Goal: Transaction & Acquisition: Purchase product/service

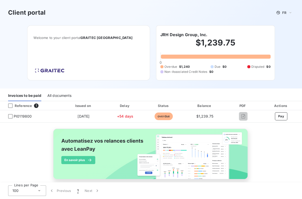
scroll to position [19, 0]
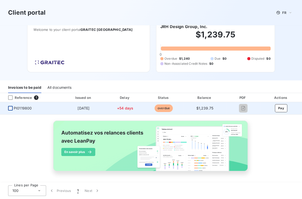
click at [10, 106] on div at bounding box center [10, 108] width 5 height 5
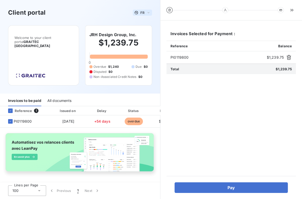
click at [147, 14] on icon at bounding box center [149, 12] width 4 height 5
click at [89, 12] on div "Client portal FR French English" at bounding box center [80, 12] width 144 height 9
click at [142, 13] on span "FR" at bounding box center [142, 13] width 4 height 4
click at [140, 35] on span "English" at bounding box center [141, 34] width 12 height 5
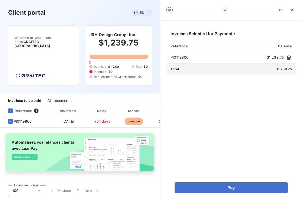
click at [147, 14] on icon at bounding box center [149, 12] width 4 height 5
click at [67, 97] on div "All documents" at bounding box center [59, 101] width 24 height 11
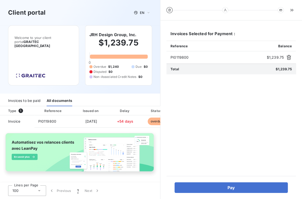
click at [22, 97] on div "Invoices to be paid" at bounding box center [24, 101] width 32 height 11
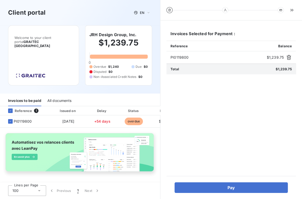
click at [222, 99] on div "Invoices Selected for Payment : Reference Balance PI0119800 $1,239.75 Total $1,…" at bounding box center [232, 99] width 130 height 144
drag, startPoint x: 16, startPoint y: 33, endPoint x: 41, endPoint y: 33, distance: 24.3
click at [41, 36] on span "Welcome to your client portal GRAITEC USA" at bounding box center [43, 42] width 58 height 12
drag, startPoint x: 41, startPoint y: 33, endPoint x: 28, endPoint y: 33, distance: 12.4
copy span "GRAITEC [GEOGRAPHIC_DATA]"
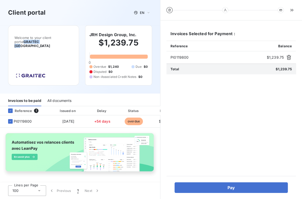
scroll to position [0, 0]
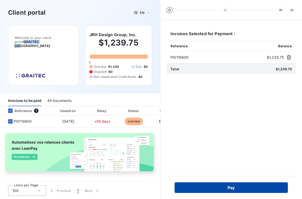
click at [231, 190] on button "Pay" at bounding box center [231, 188] width 113 height 11
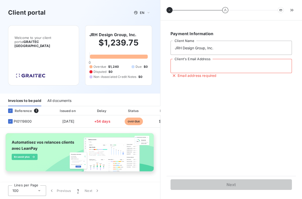
click at [189, 69] on input "Client's Email Address" at bounding box center [231, 66] width 121 height 14
type input "john@jrhdesigngroupinc.com"
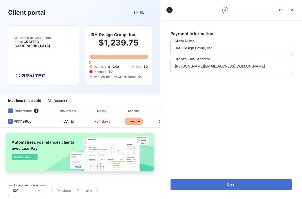
click at [209, 121] on div "Payment Information JRH Design Group, Inc. Client Name john@jrhdesigngroupinc.c…" at bounding box center [232, 99] width 130 height 144
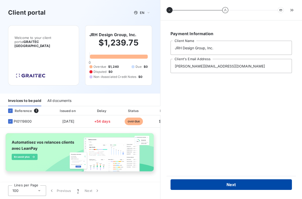
click at [235, 185] on button "Next" at bounding box center [231, 185] width 121 height 11
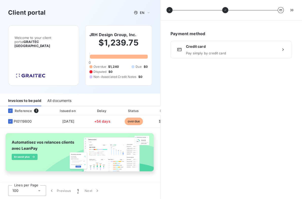
click at [217, 49] on span "Credit card" at bounding box center [231, 46] width 90 height 5
